Goal: Information Seeking & Learning: Learn about a topic

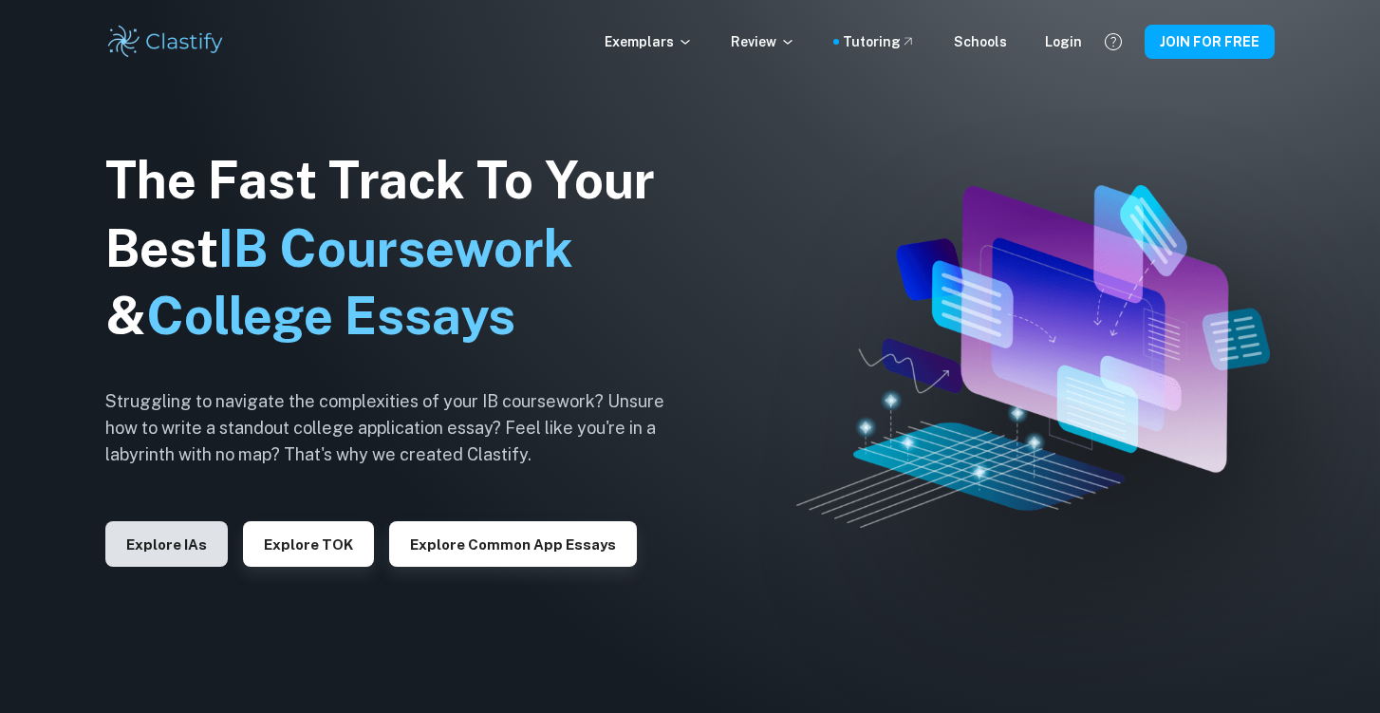
click at [185, 551] on button "Explore IAs" at bounding box center [166, 544] width 122 height 46
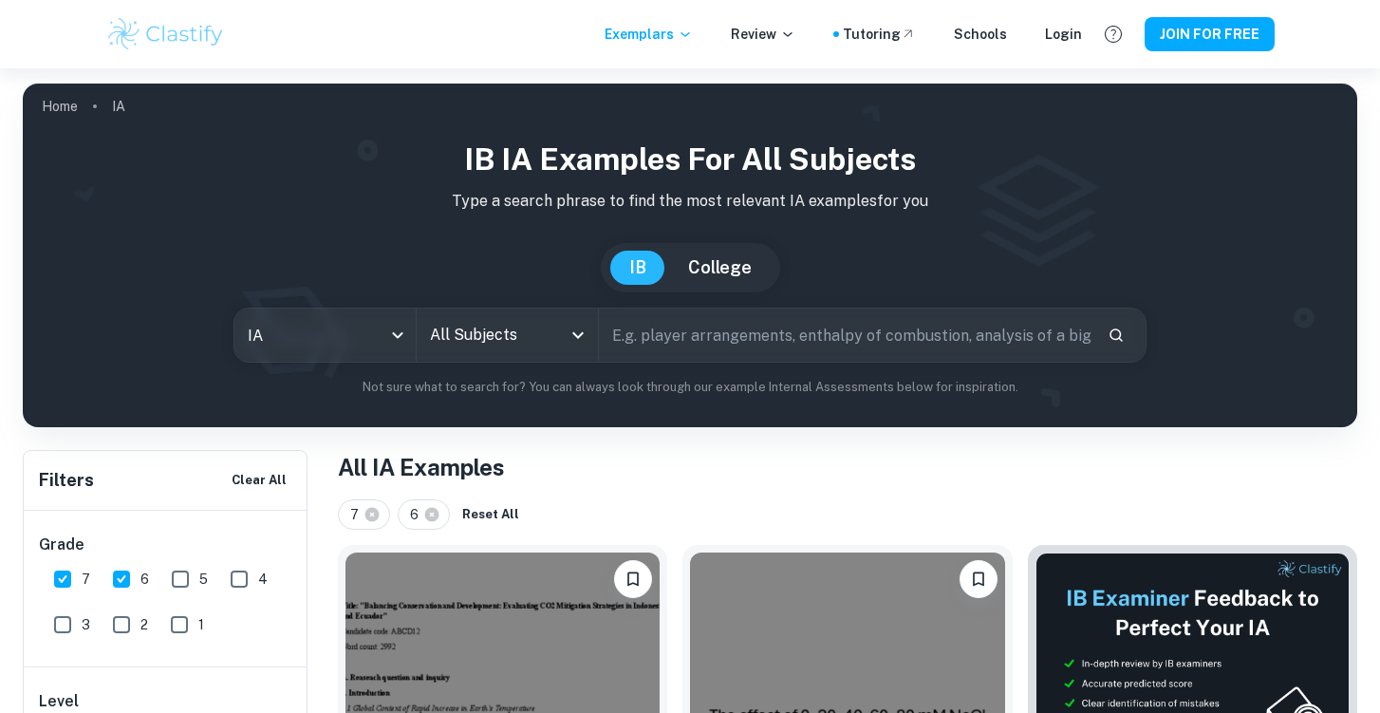
click at [659, 363] on div "IB IA examples for all subjects Type a search phrase to find the most relevant …" at bounding box center [690, 267] width 1304 height 260
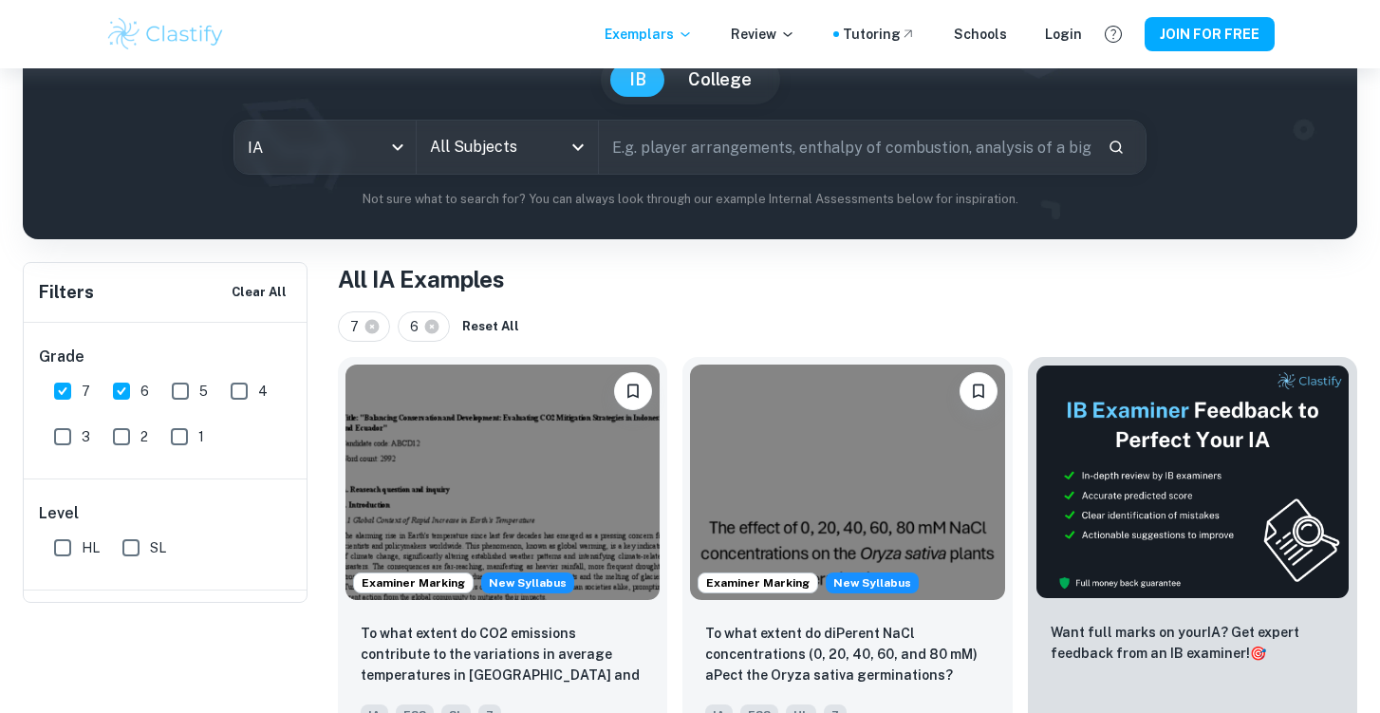
scroll to position [85, 0]
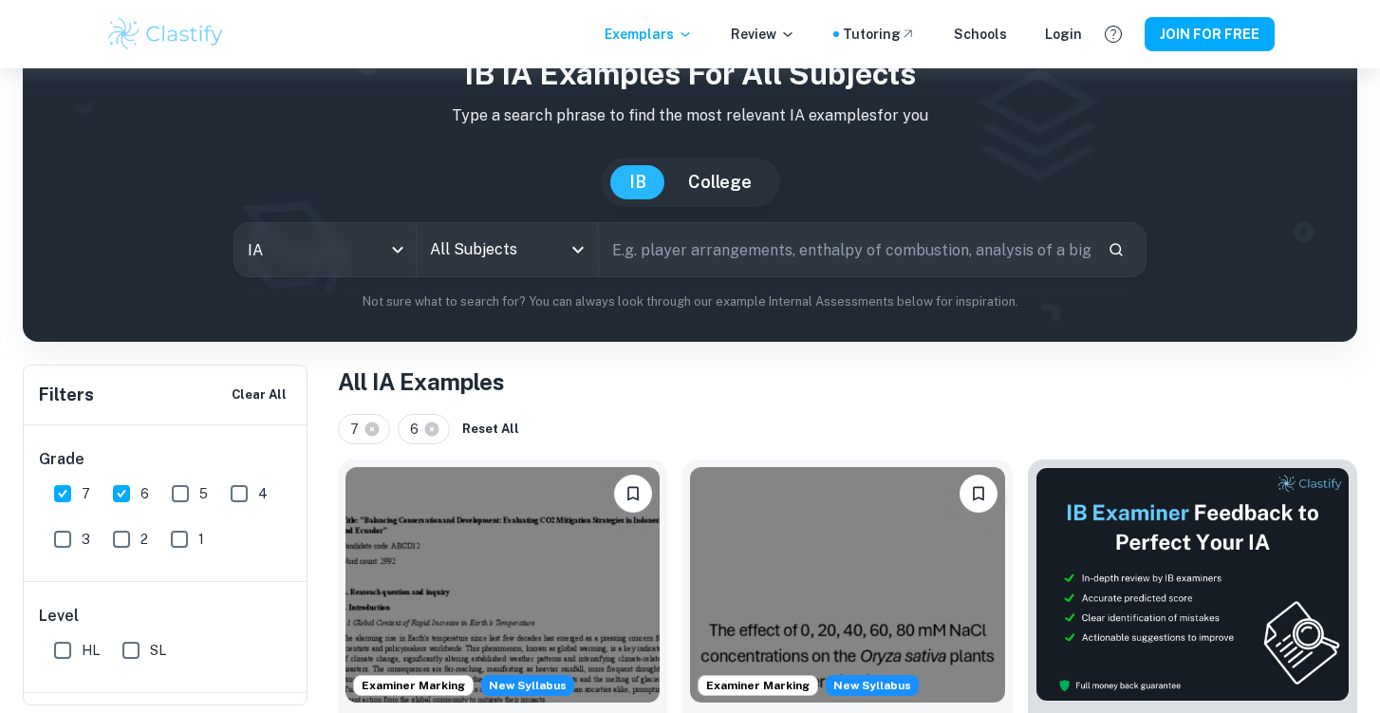
click at [663, 228] on input "text" at bounding box center [846, 249] width 494 height 53
type input "milk spoilage"
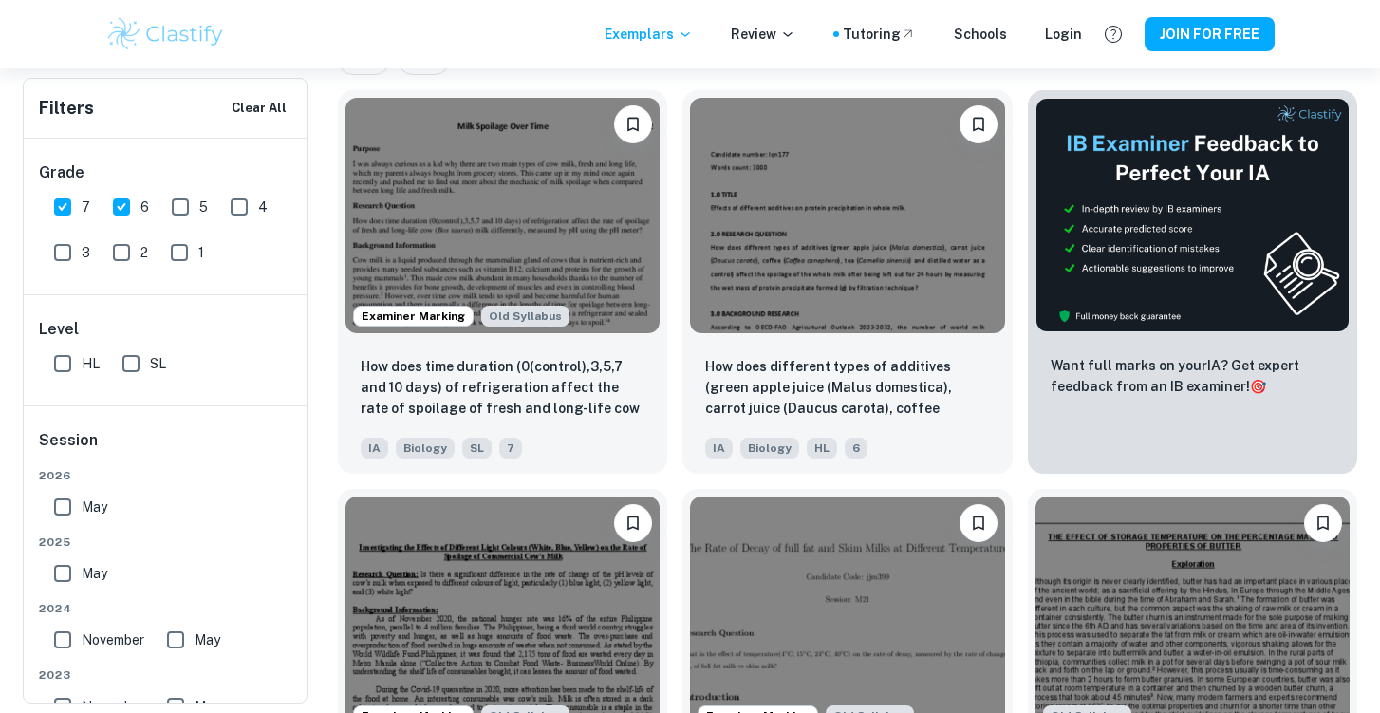
scroll to position [454, 0]
click at [775, 294] on img at bounding box center [847, 213] width 314 height 235
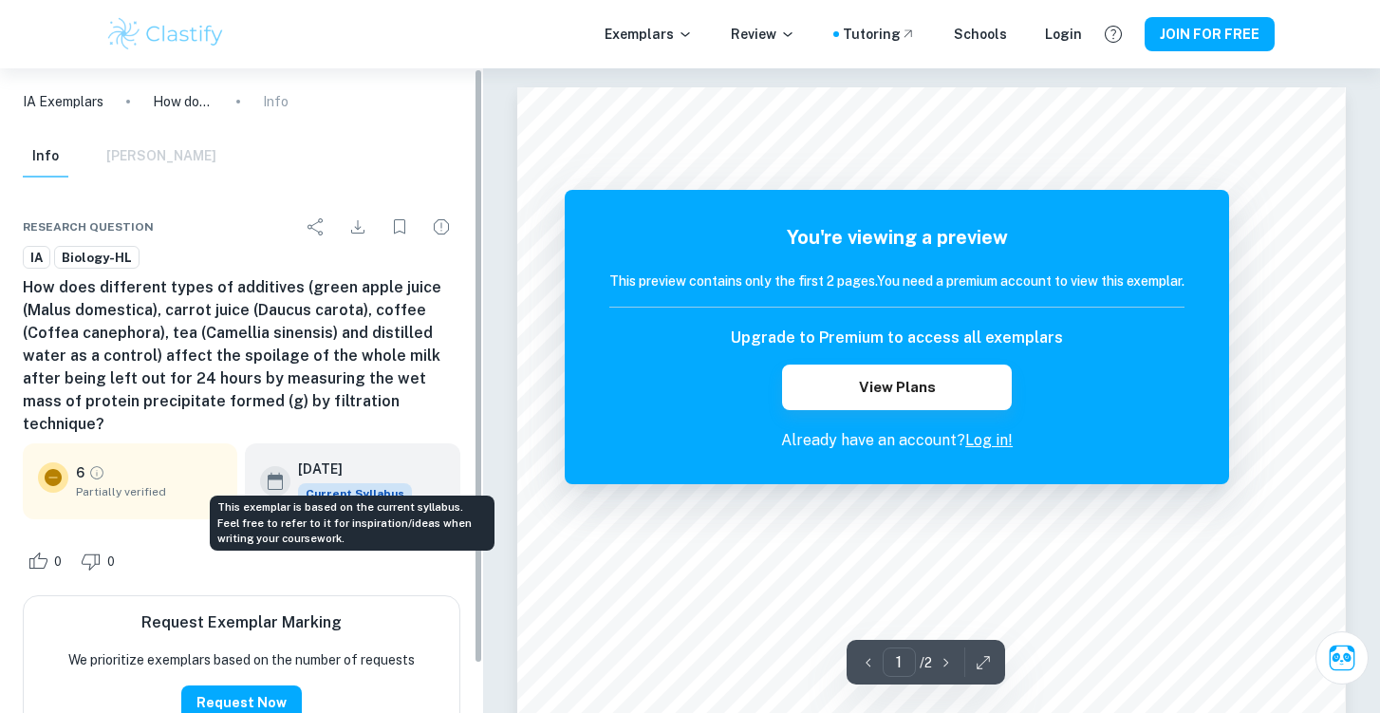
click at [378, 483] on span "Current Syllabus" at bounding box center [355, 493] width 114 height 21
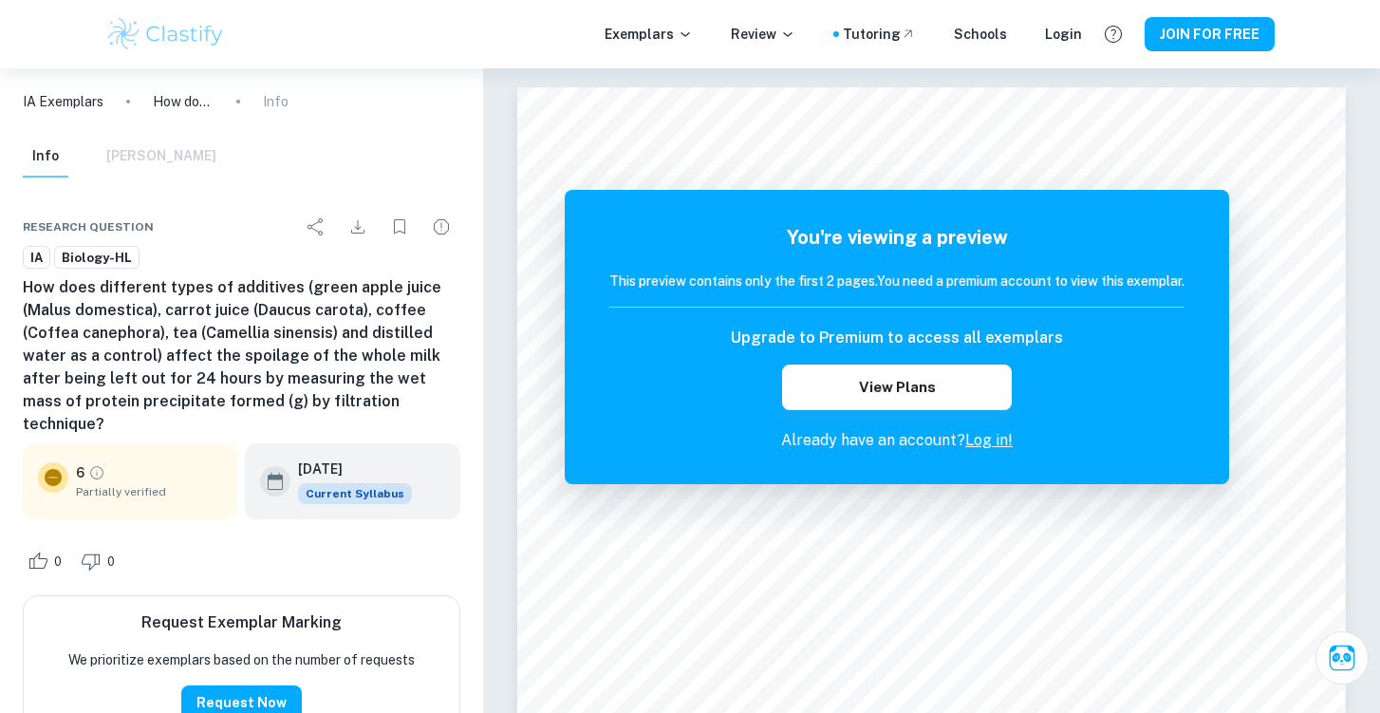
click at [310, 443] on div "[DATE] Current Syllabus" at bounding box center [352, 481] width 215 height 76
click at [279, 473] on icon at bounding box center [275, 481] width 15 height 17
